Goal: Use online tool/utility: Utilize a website feature to perform a specific function

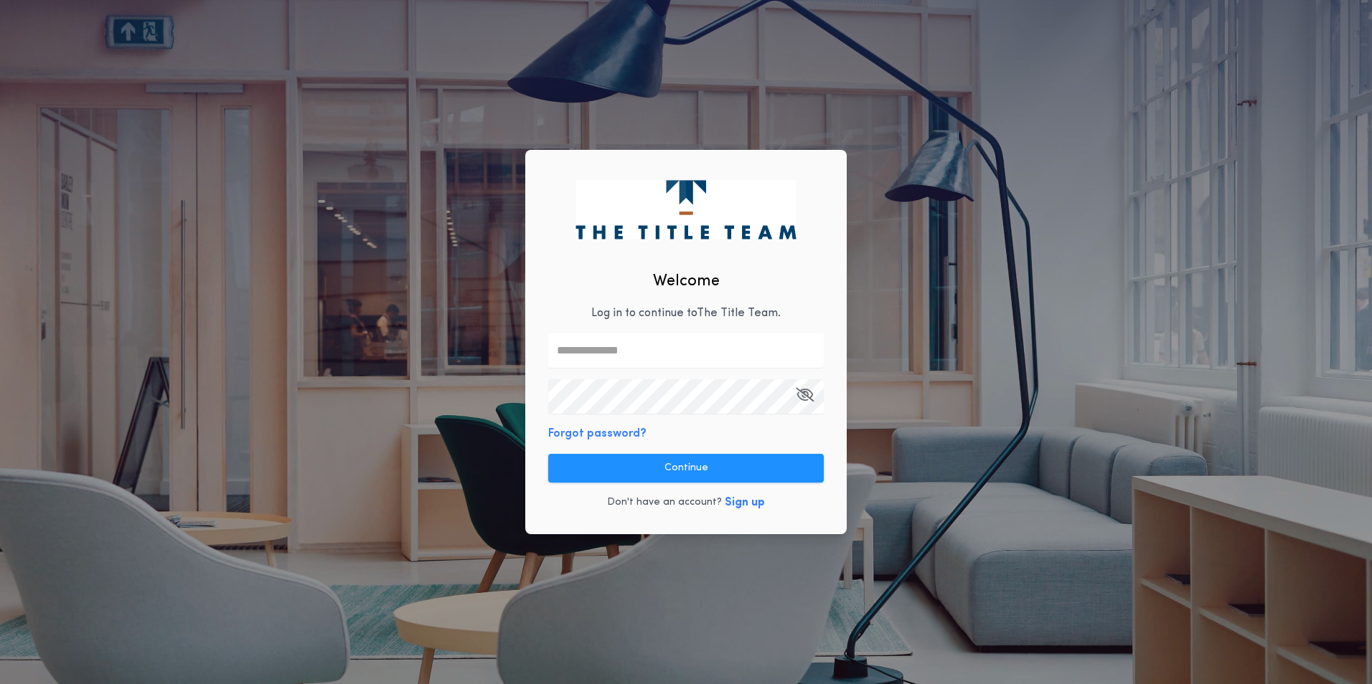
click at [608, 346] on input "text" at bounding box center [686, 351] width 276 height 34
type input "**********"
click at [801, 395] on icon "button" at bounding box center [805, 395] width 18 height 1
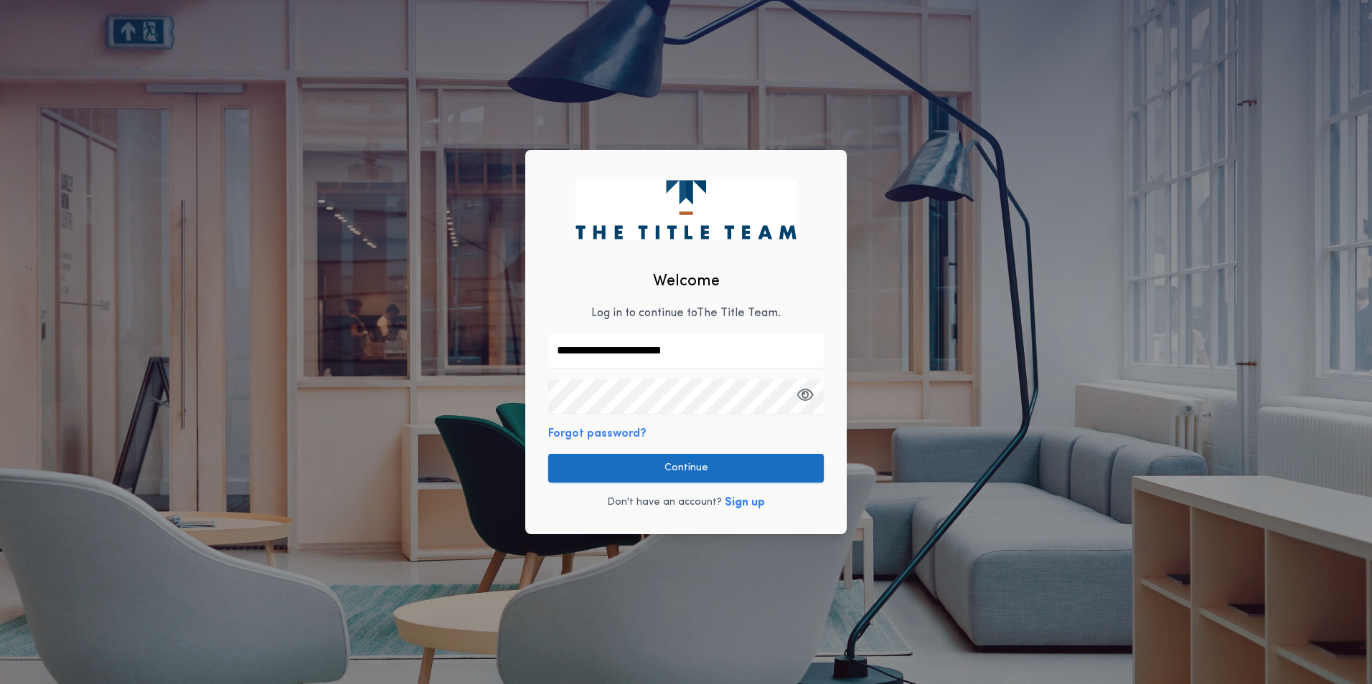
click at [687, 463] on button "Continue" at bounding box center [686, 468] width 276 height 29
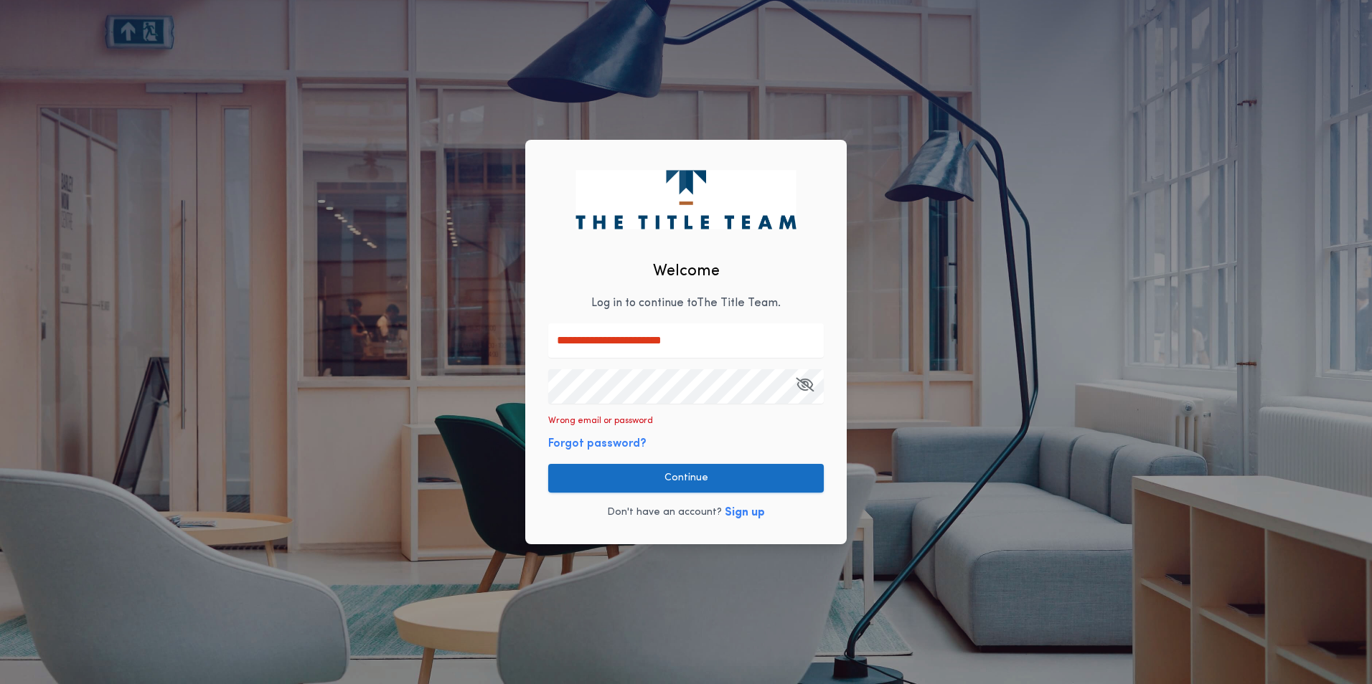
click at [659, 471] on button "Continue" at bounding box center [686, 478] width 276 height 29
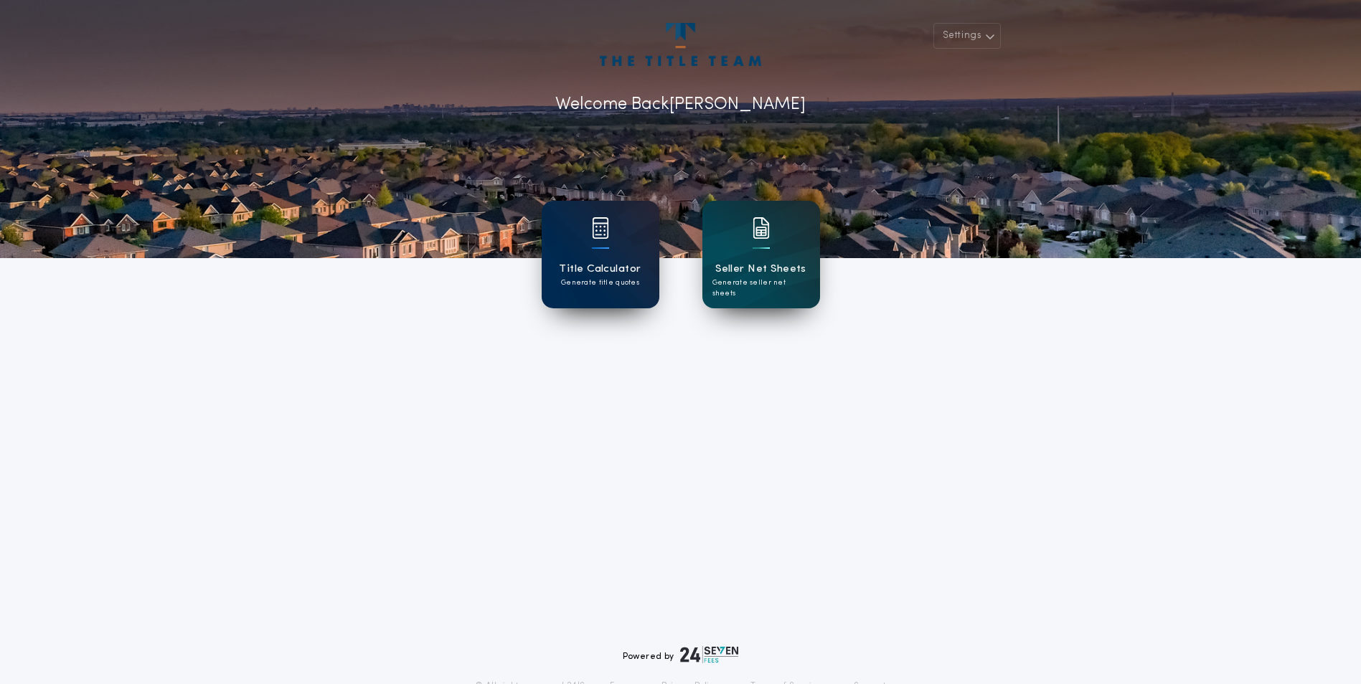
click at [608, 270] on h1 "Title Calculator" at bounding box center [600, 269] width 82 height 17
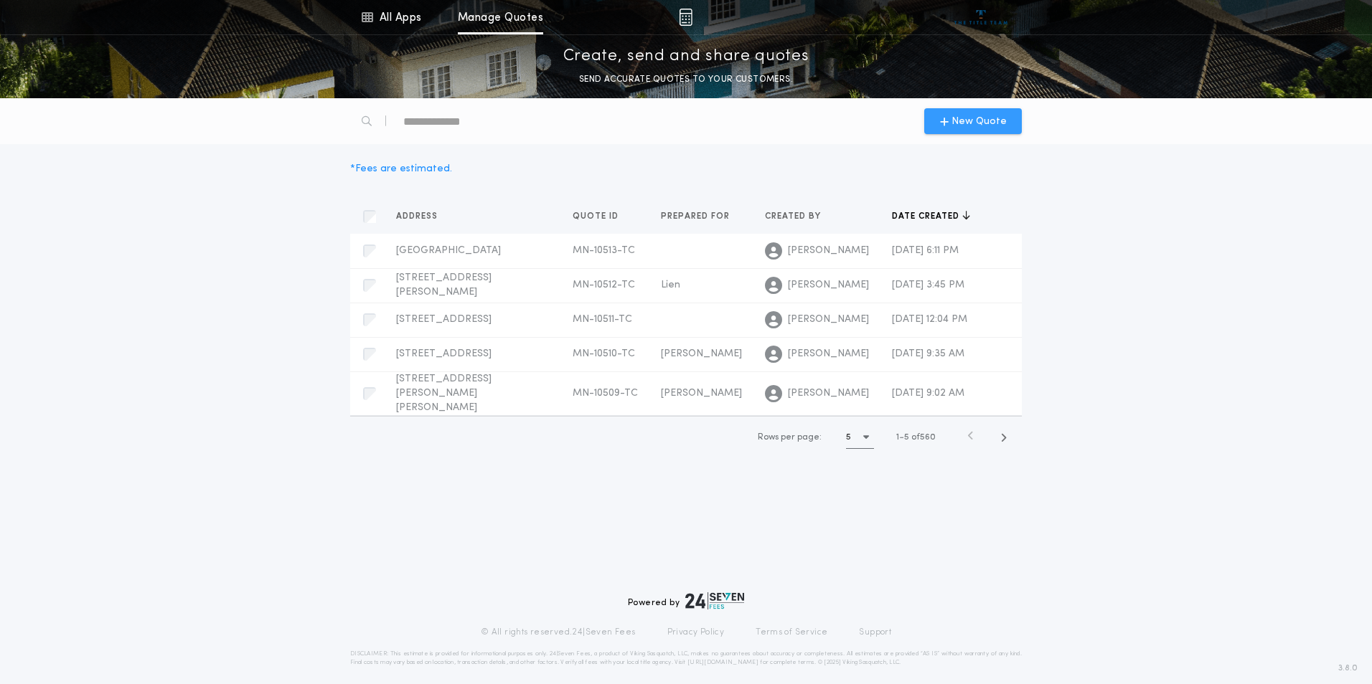
click at [953, 125] on span "New Quote" at bounding box center [978, 121] width 55 height 15
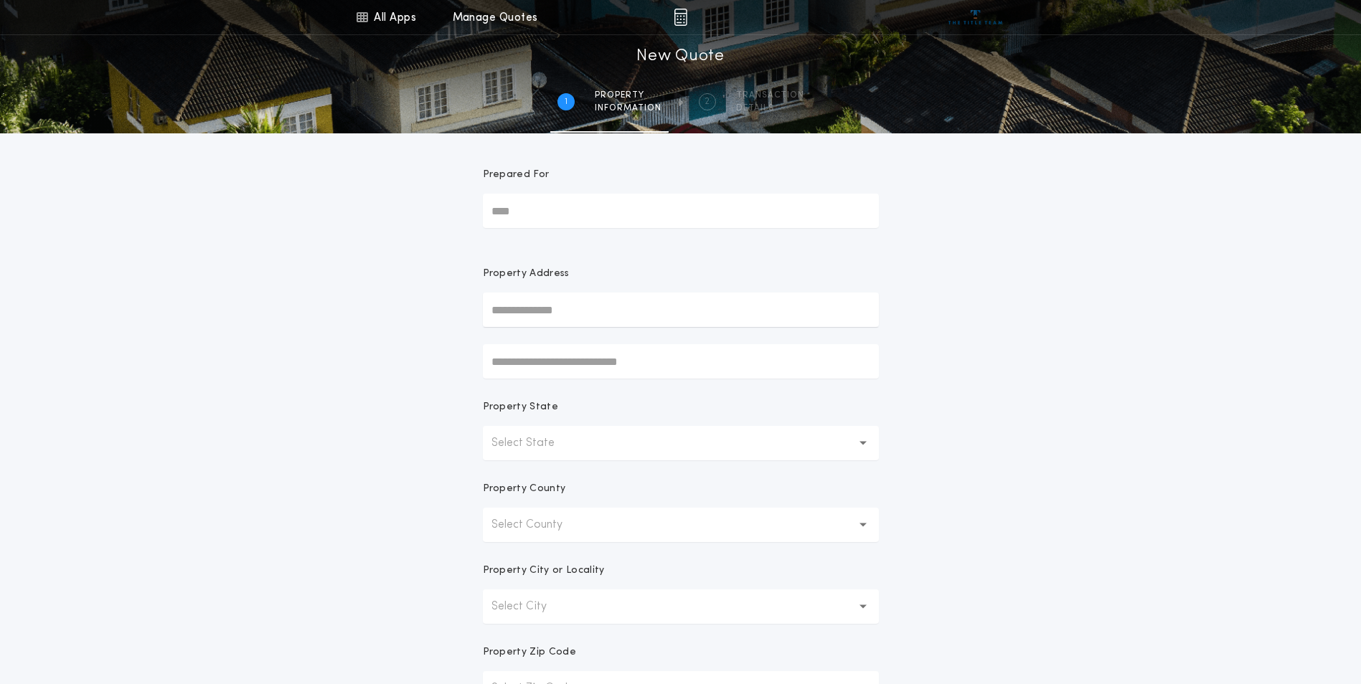
click at [615, 210] on input "Prepared For" at bounding box center [681, 211] width 396 height 34
click at [626, 222] on input "Prepared For" at bounding box center [681, 211] width 396 height 34
type input "**********"
click at [684, 441] on button "Select State" at bounding box center [681, 443] width 396 height 34
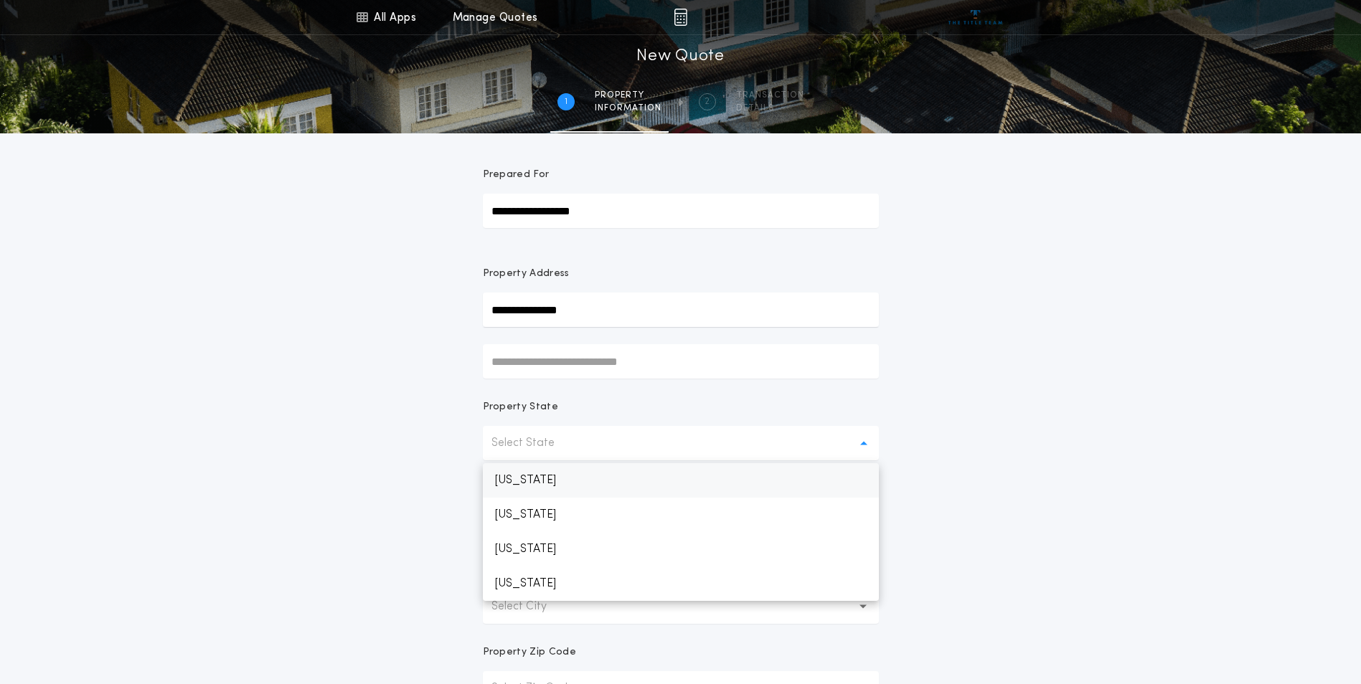
click at [567, 487] on p "[US_STATE]" at bounding box center [681, 480] width 396 height 34
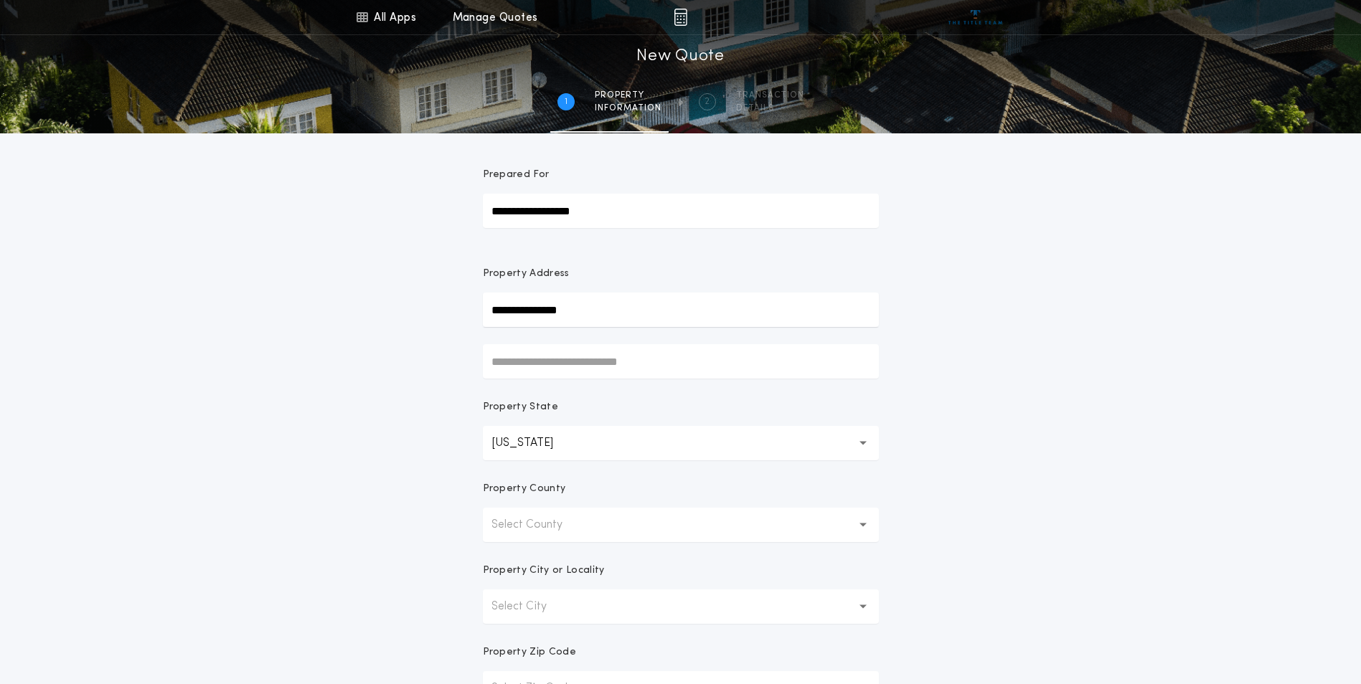
click at [618, 522] on button "Select County" at bounding box center [681, 525] width 396 height 34
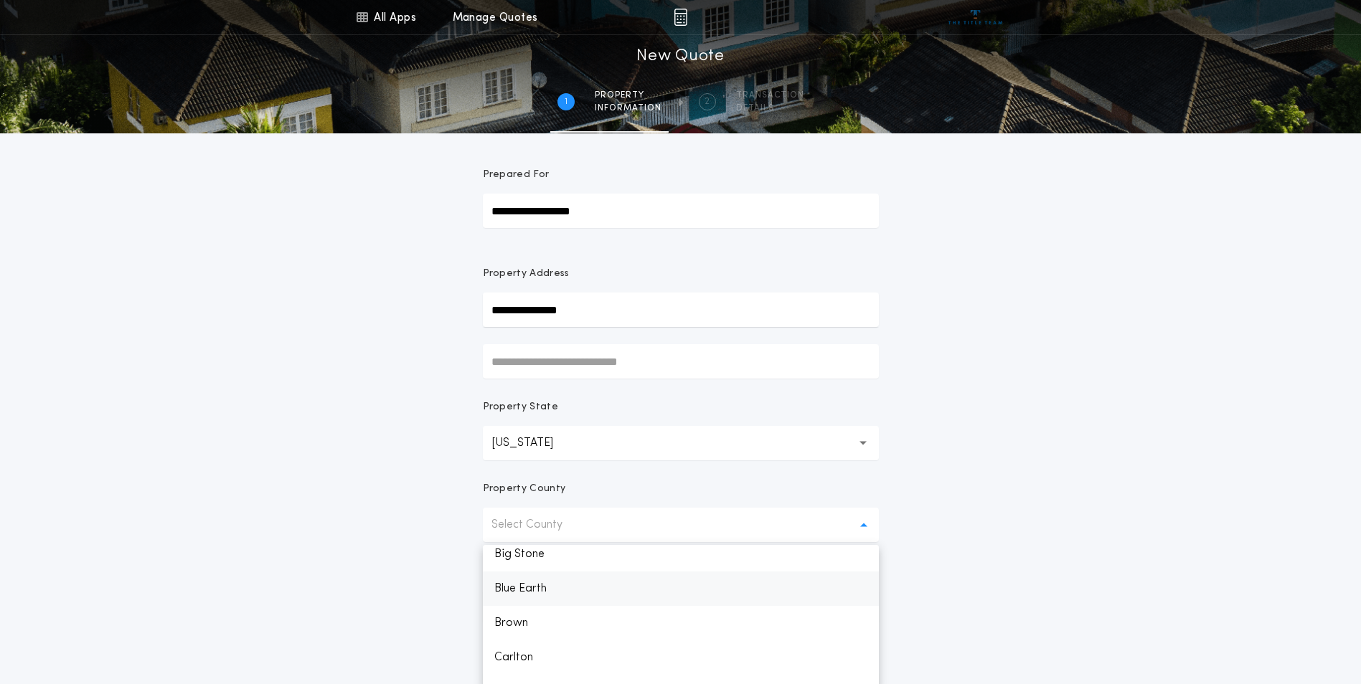
scroll to position [215, 0]
click at [565, 626] on p "Carlton" at bounding box center [681, 623] width 396 height 34
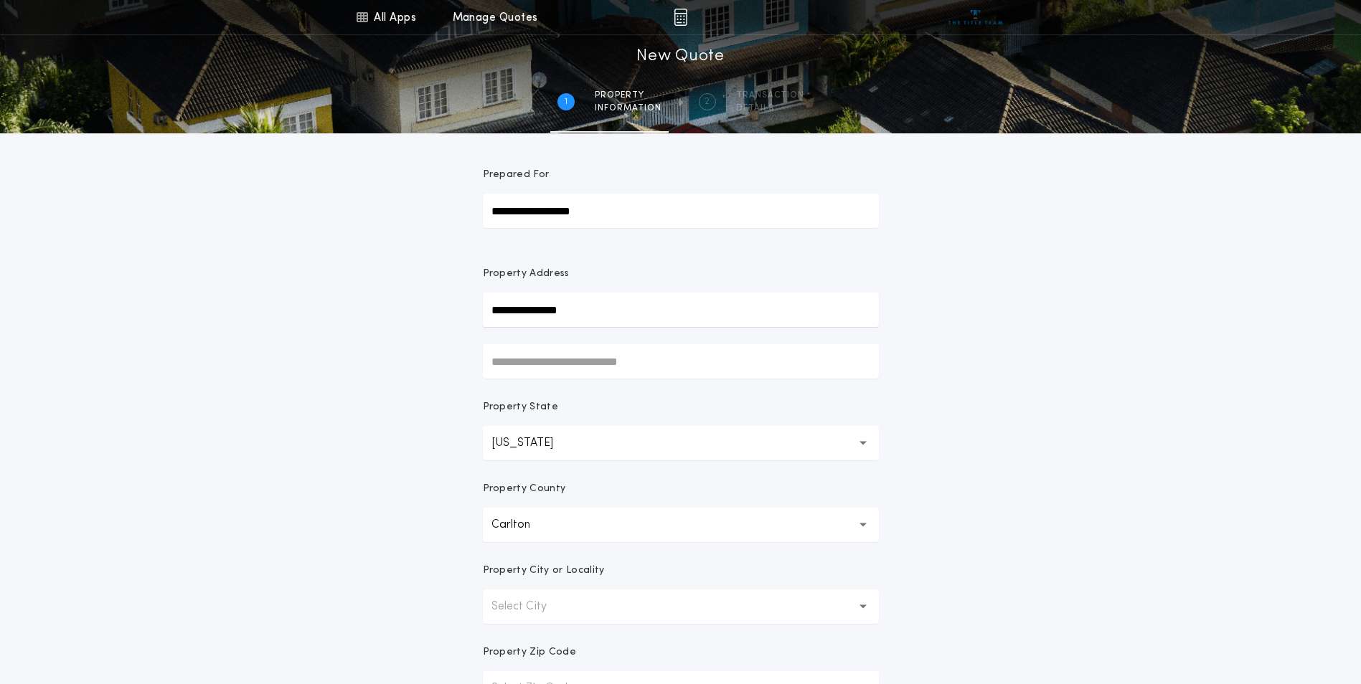
click at [626, 613] on button "Select City" at bounding box center [681, 607] width 396 height 34
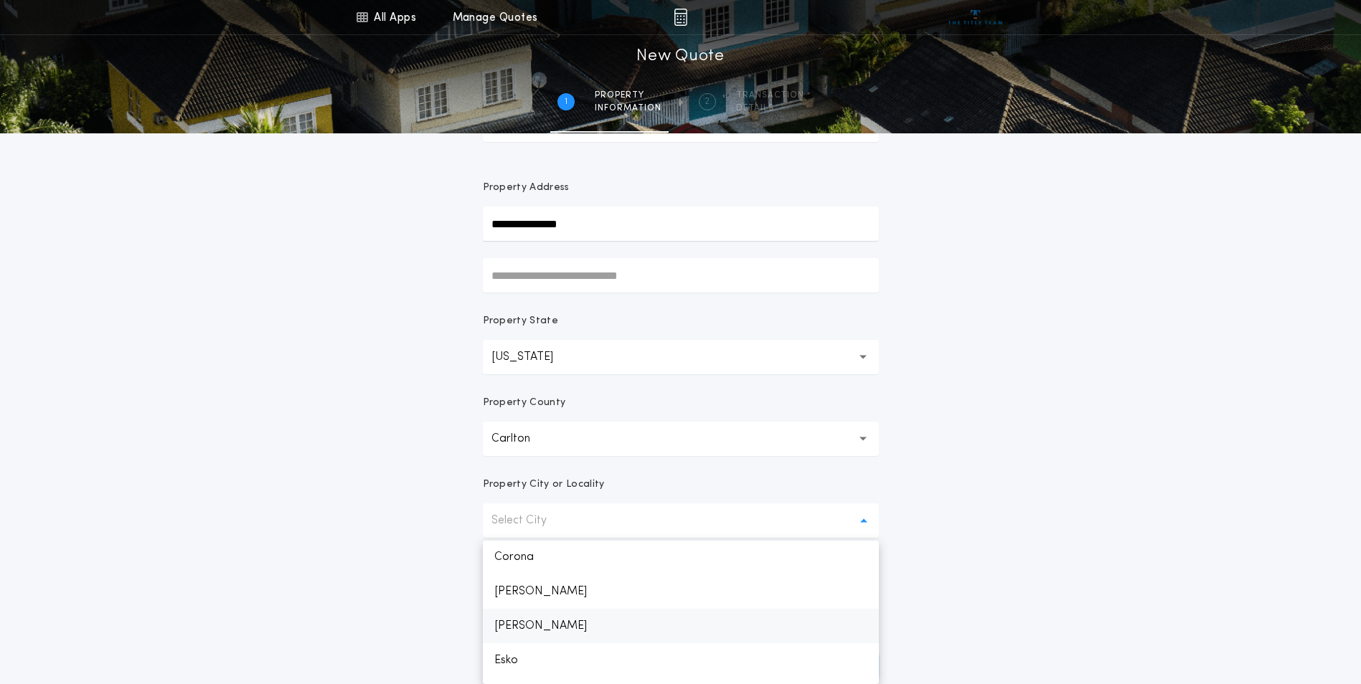
scroll to position [276, 0]
click at [537, 560] on p "Cloquet" at bounding box center [681, 558] width 396 height 34
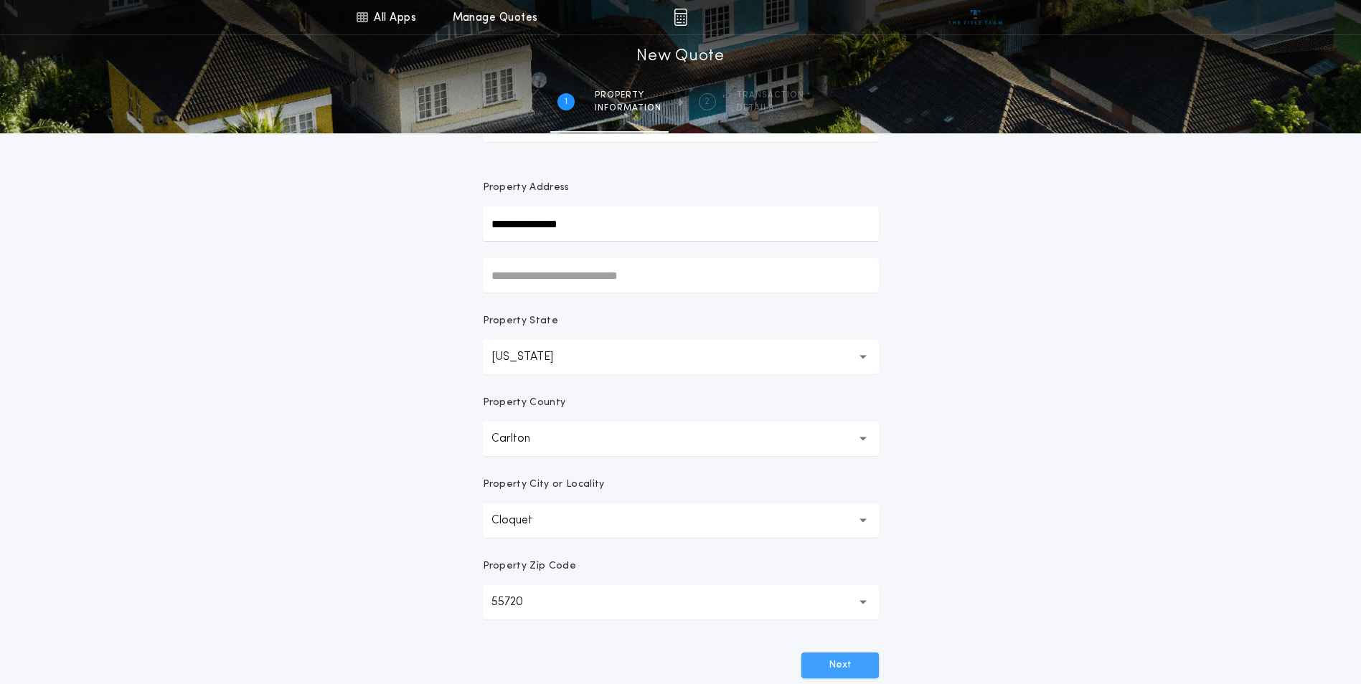
click at [819, 666] on button "Next" at bounding box center [839, 666] width 77 height 26
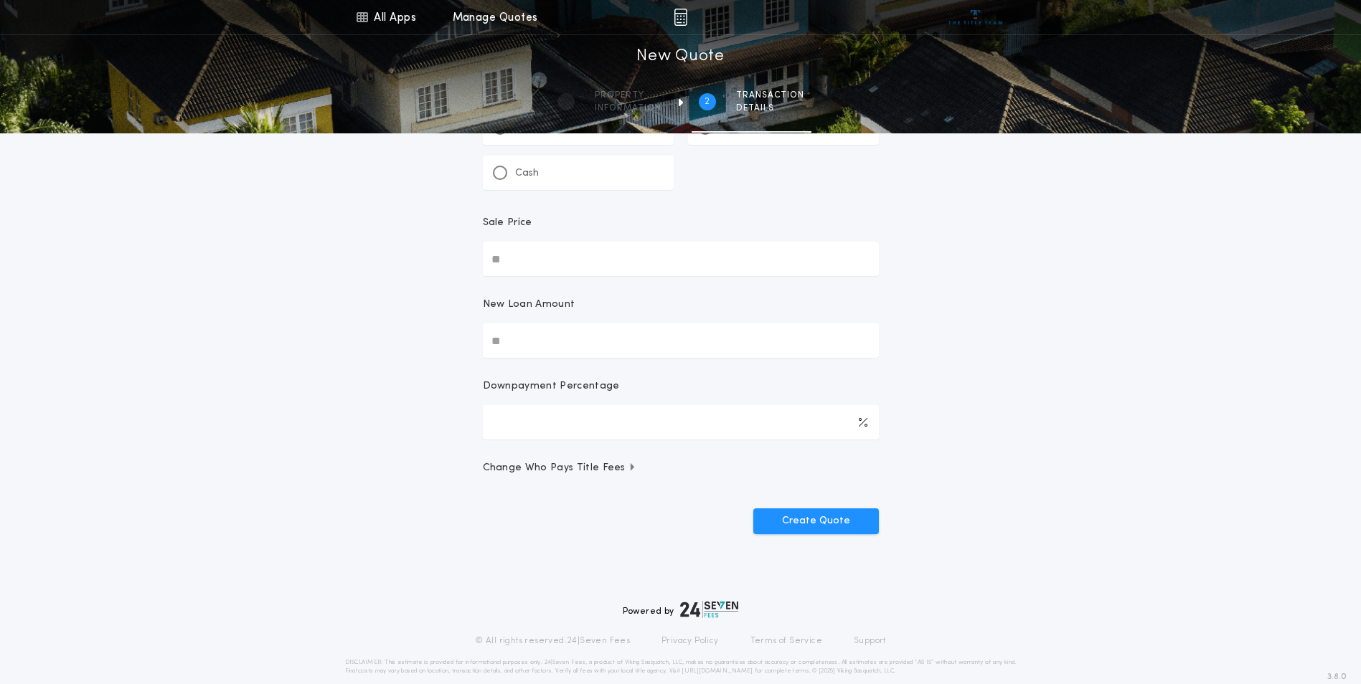
drag, startPoint x: 583, startPoint y: 260, endPoint x: 389, endPoint y: 260, distance: 194.4
click at [389, 260] on div "All Apps Title Calculator Seller Net Sheets Menu All Apps Manage Quotes 2 /2 Ne…" at bounding box center [680, 252] width 1361 height 676
type input "********"
type input "***"
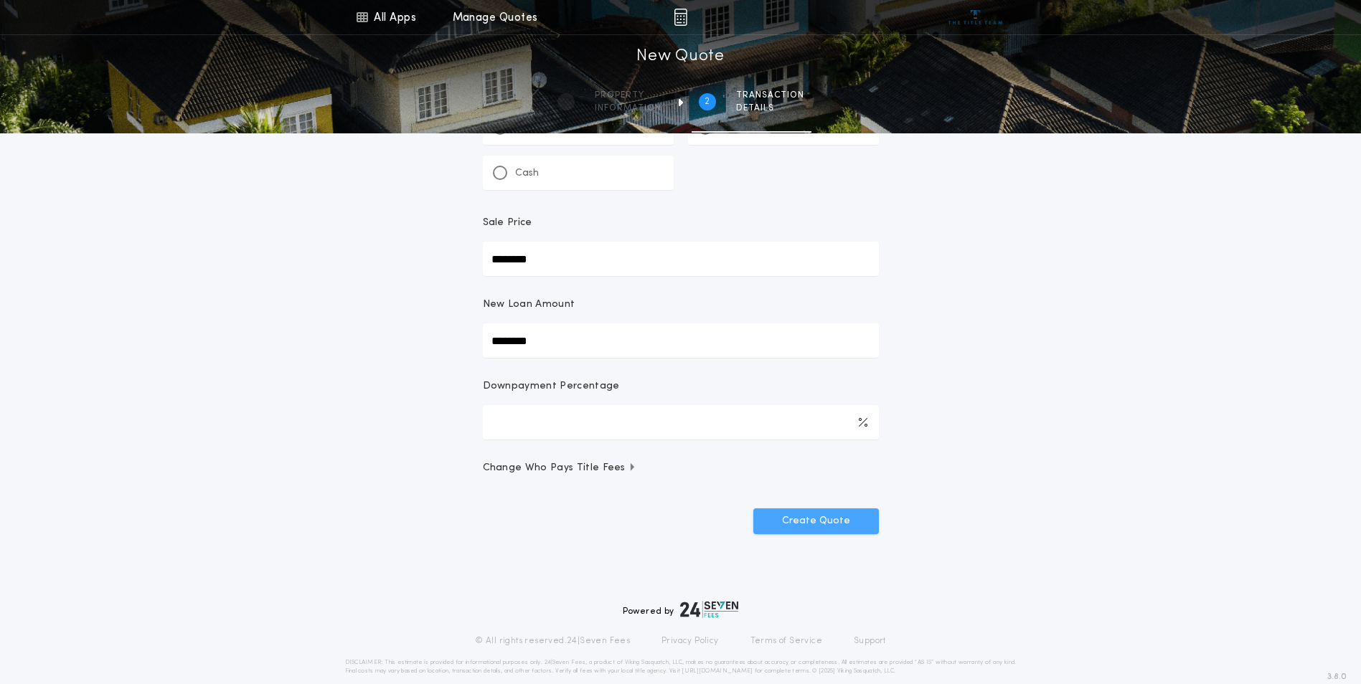
click at [829, 522] on button "Create Quote" at bounding box center [816, 522] width 126 height 26
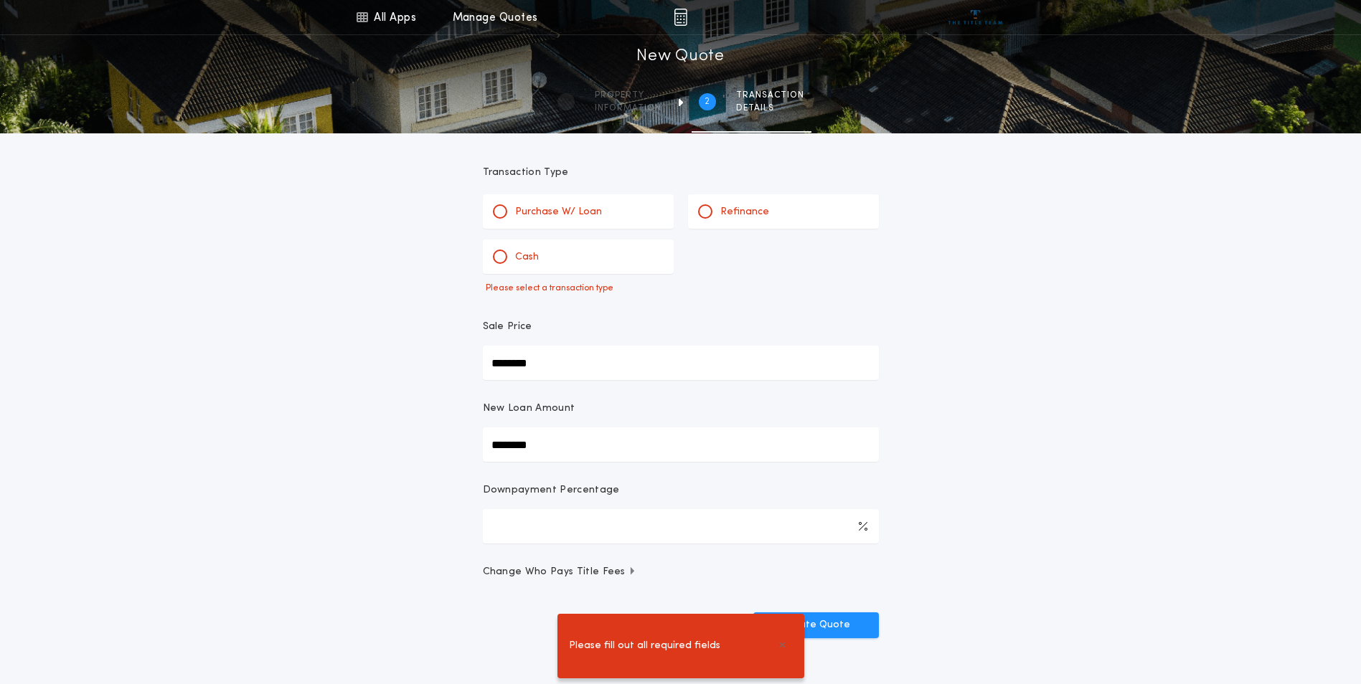
scroll to position [0, 0]
click at [498, 215] on div at bounding box center [499, 213] width 7 height 7
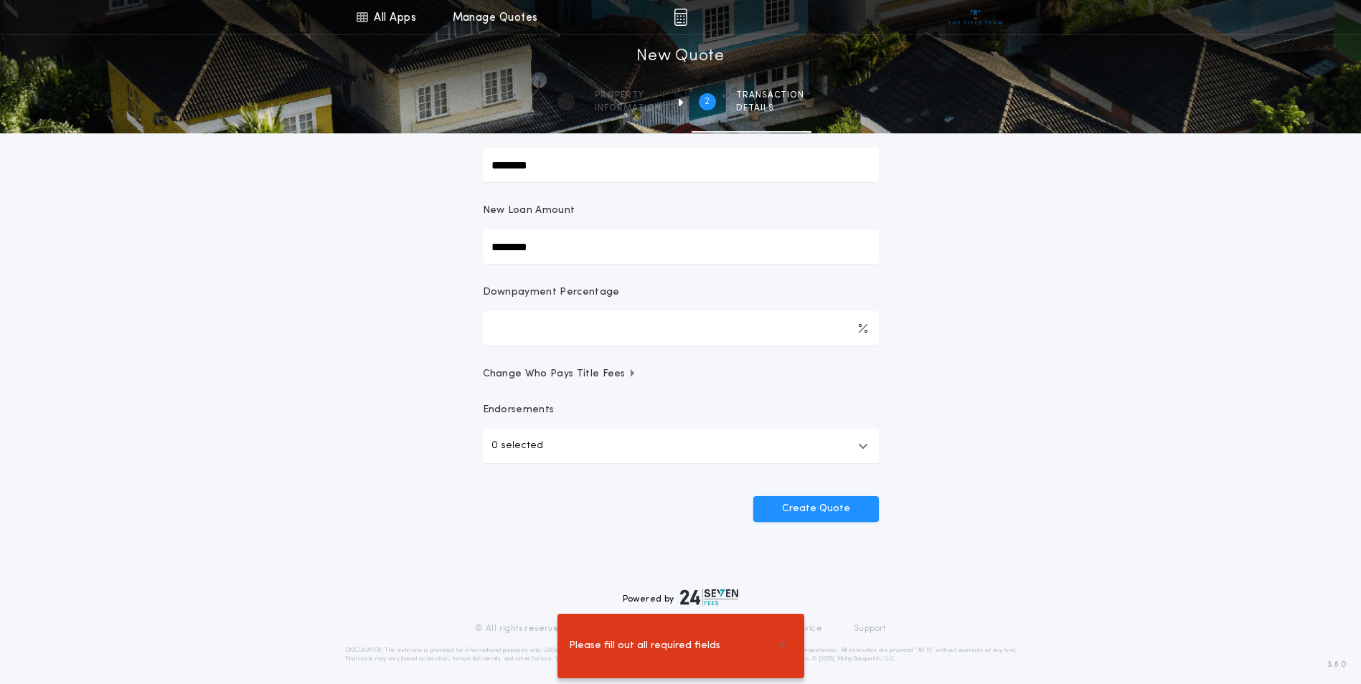
scroll to position [188, 0]
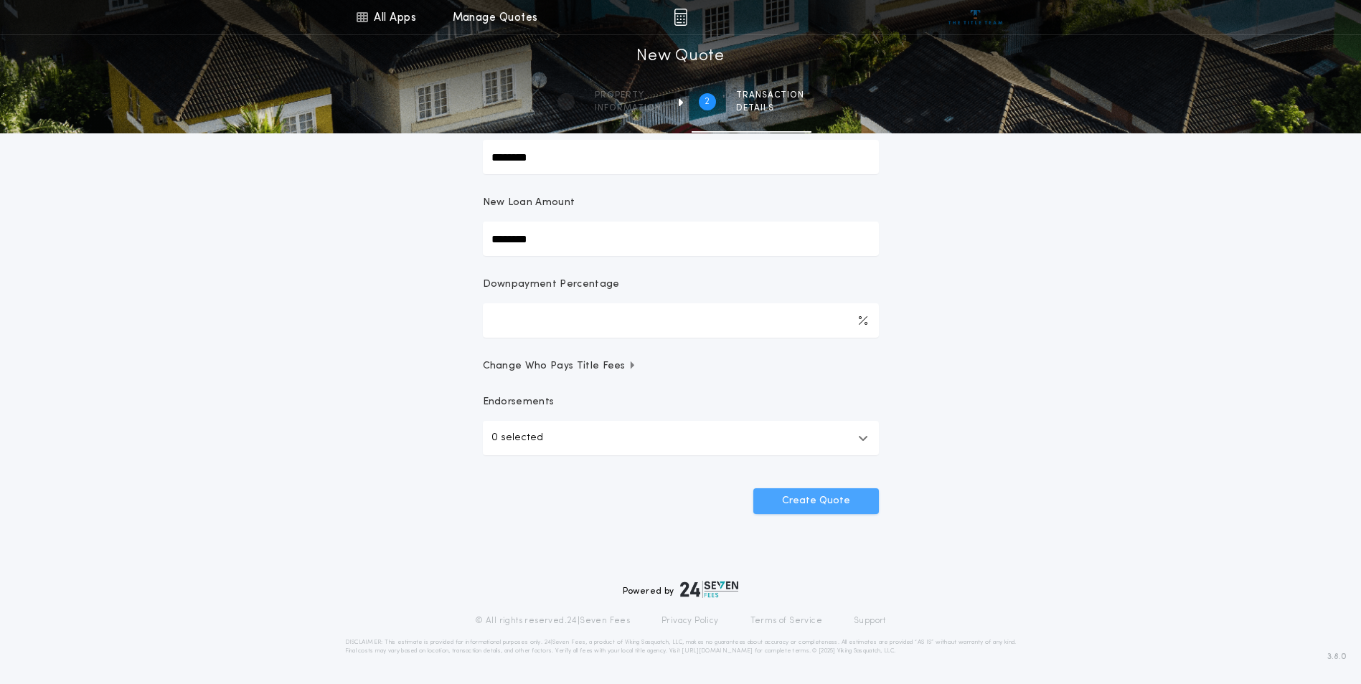
click at [832, 499] on button "Create Quote" at bounding box center [816, 502] width 126 height 26
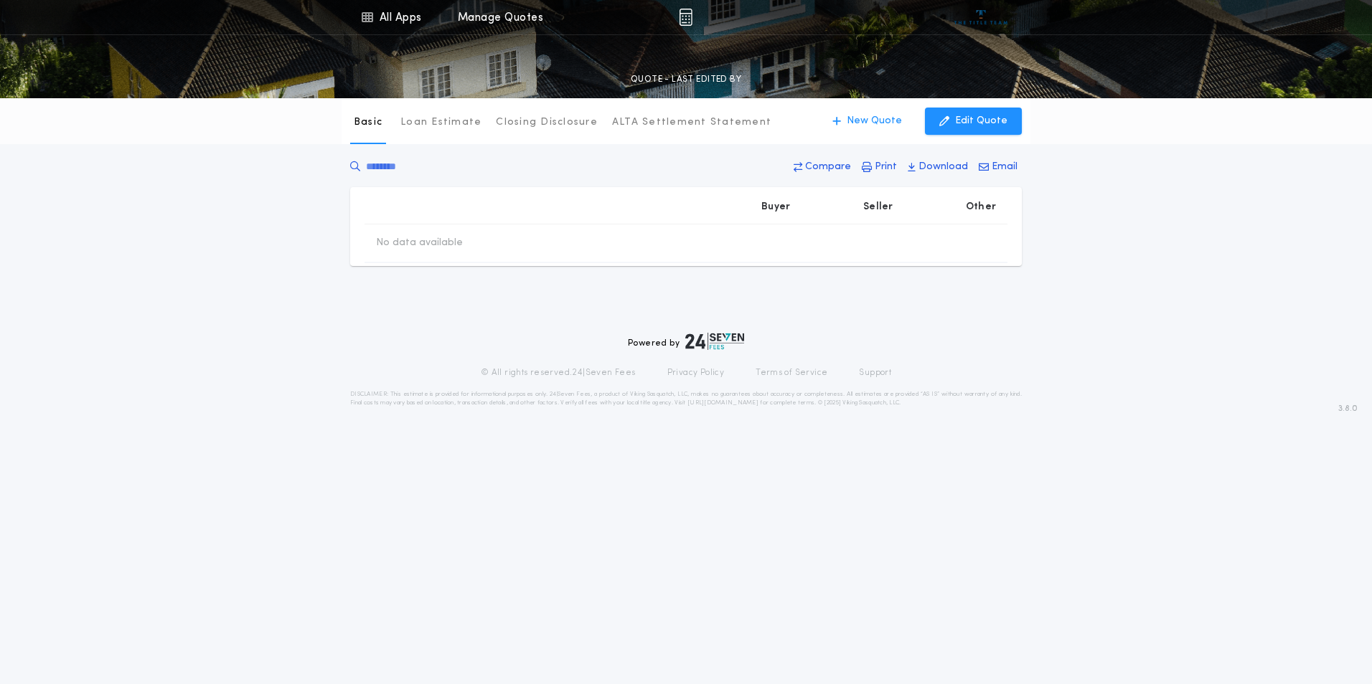
type input "********"
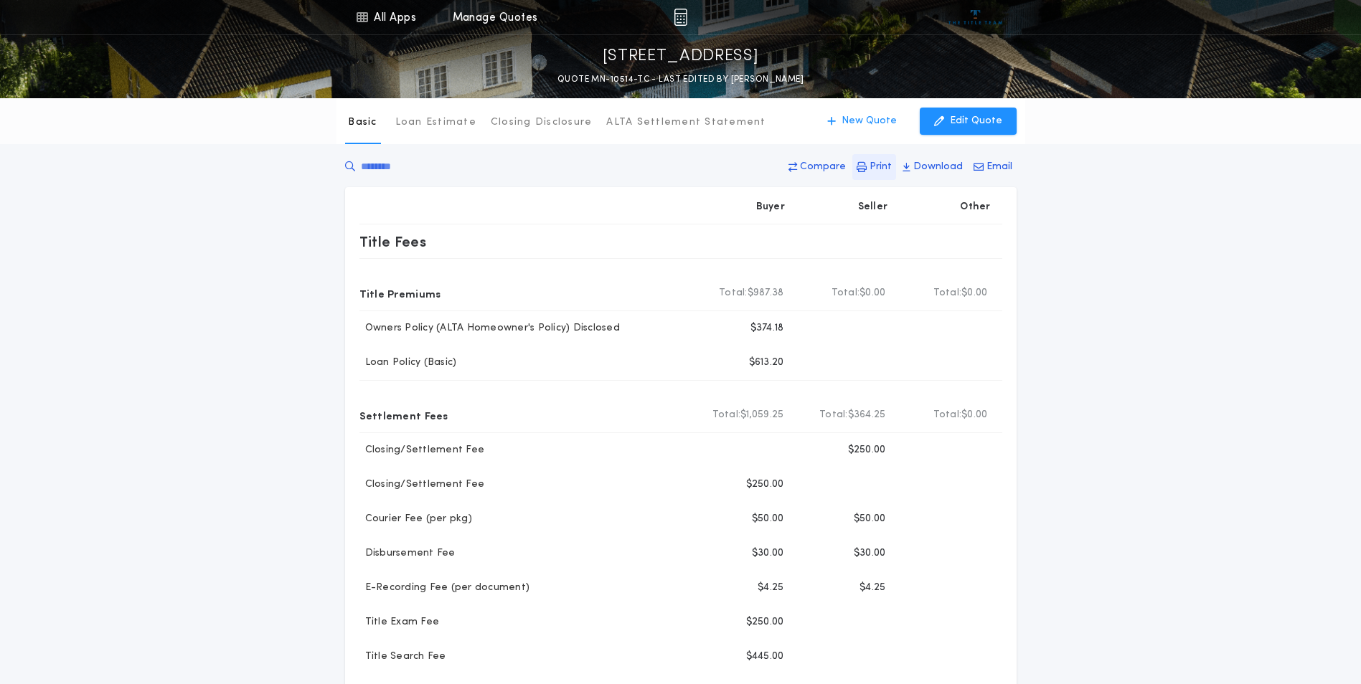
click at [880, 162] on p "Print" at bounding box center [881, 167] width 22 height 14
